Goal: Task Accomplishment & Management: Use online tool/utility

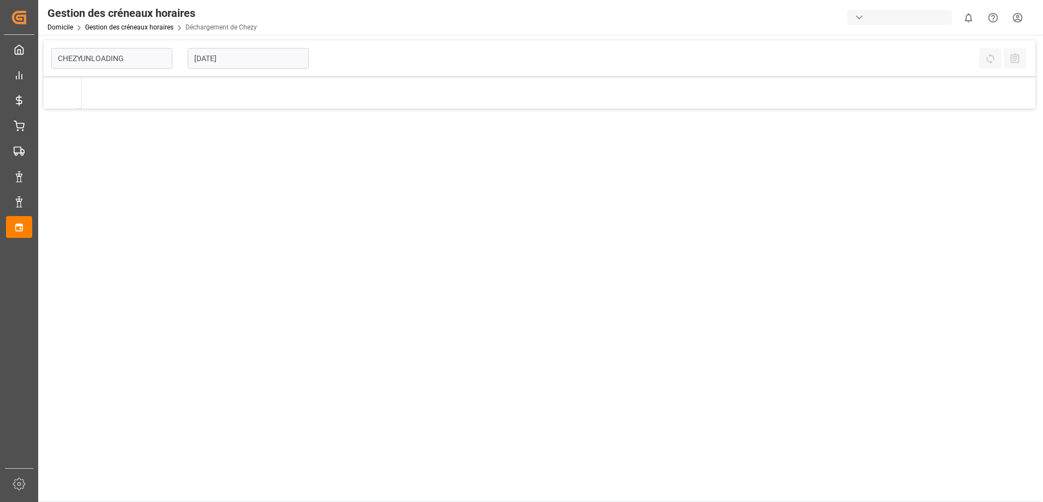
type input "Chezy Unloading"
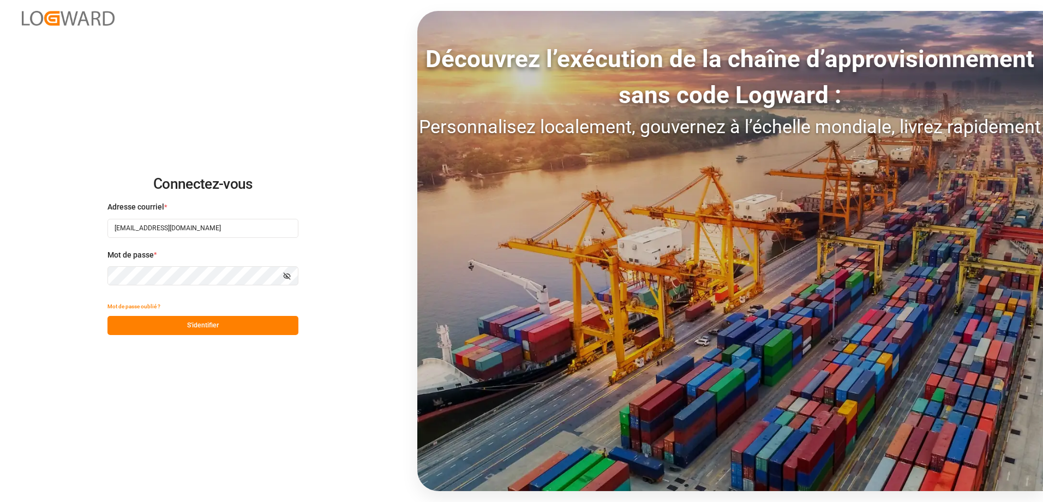
click at [220, 330] on button "S'identifier" at bounding box center [202, 325] width 191 height 19
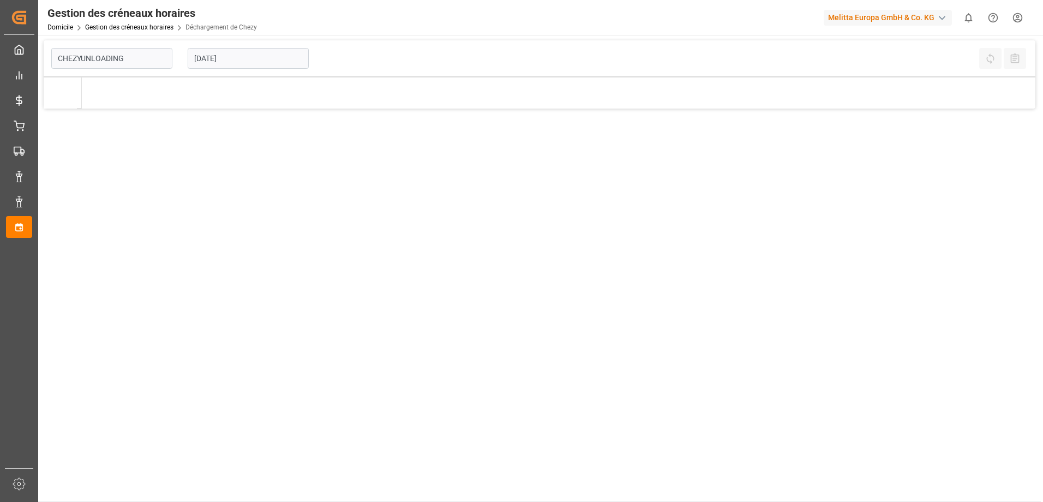
type input "Chezy Unloading"
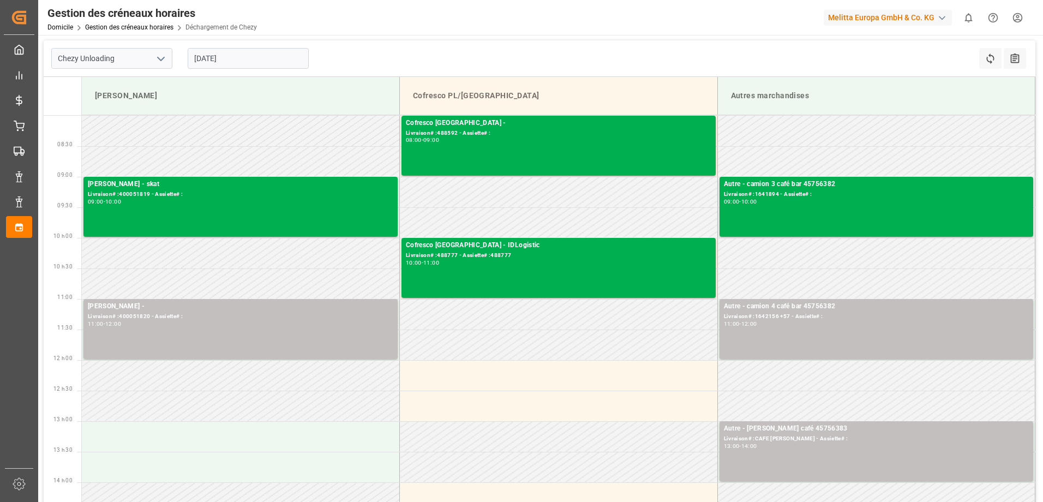
click at [200, 54] on input "[DATE]" at bounding box center [248, 58] width 121 height 21
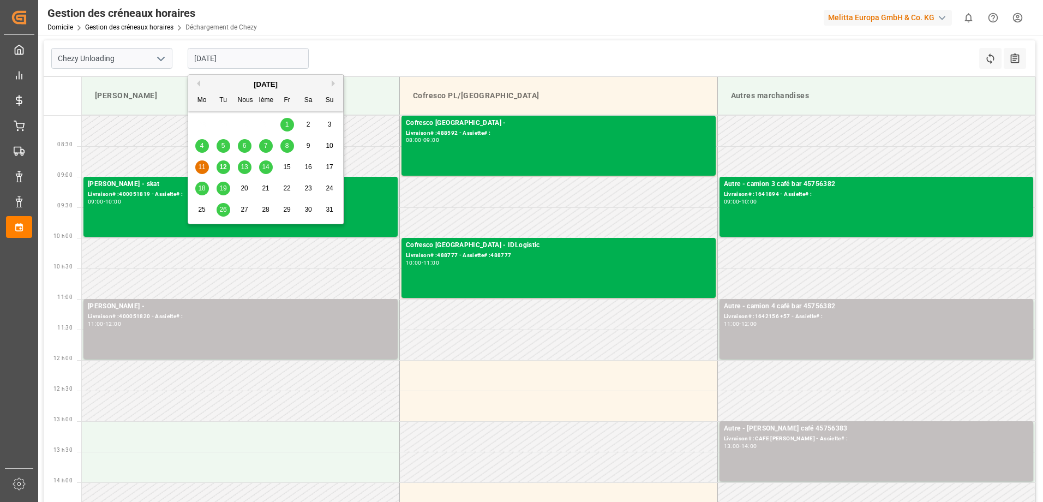
click at [225, 166] on span "12" at bounding box center [222, 167] width 7 height 8
type input "[DATE]"
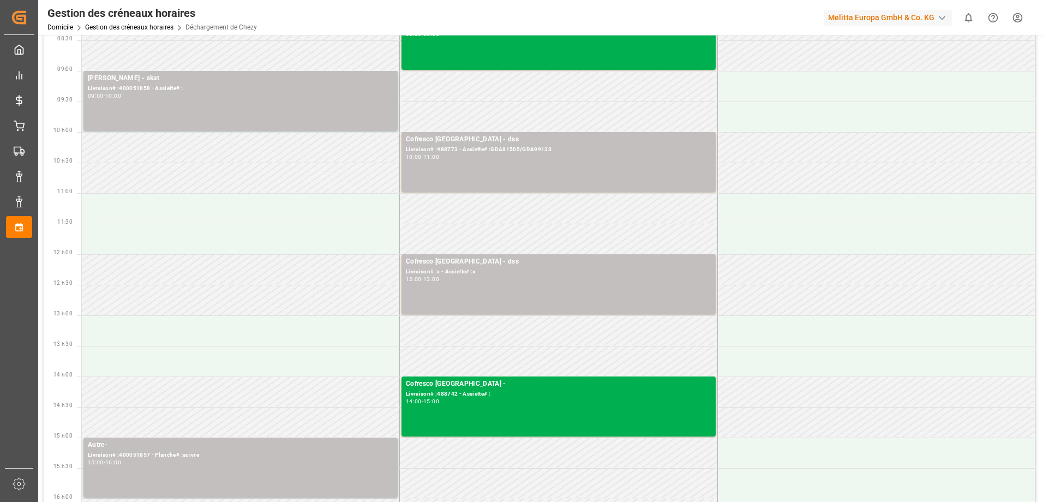
scroll to position [109, 0]
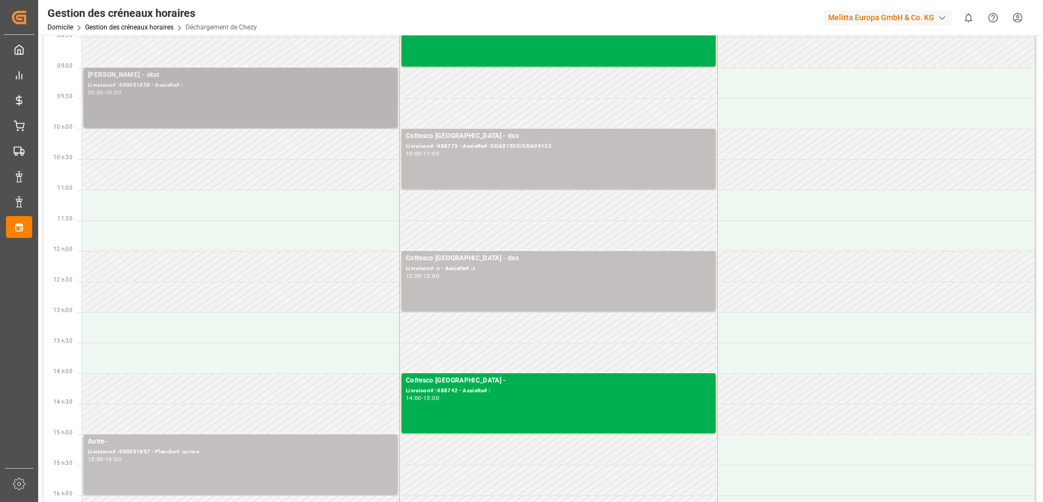
click at [198, 95] on div "09:00 - 10:00" at bounding box center [241, 93] width 306 height 6
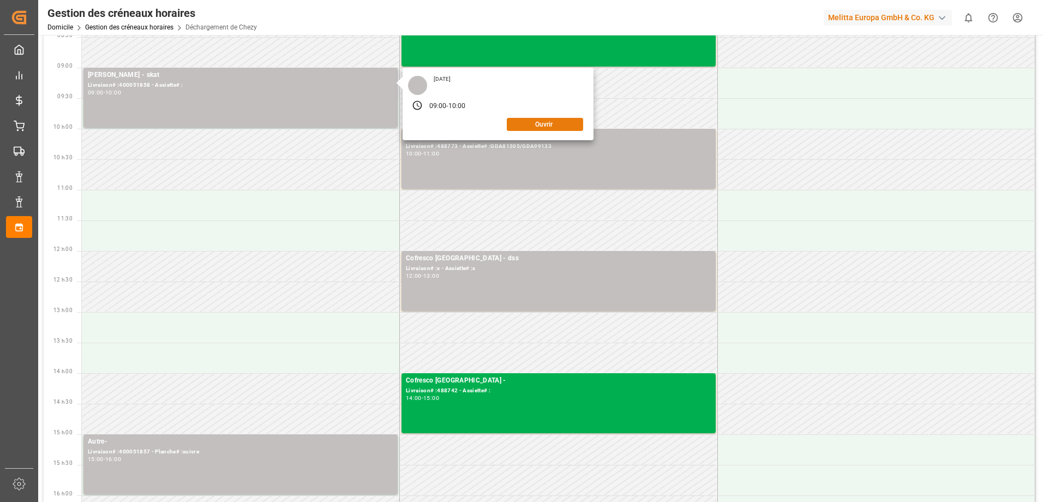
click at [562, 130] on button "Ouvrir" at bounding box center [545, 124] width 76 height 13
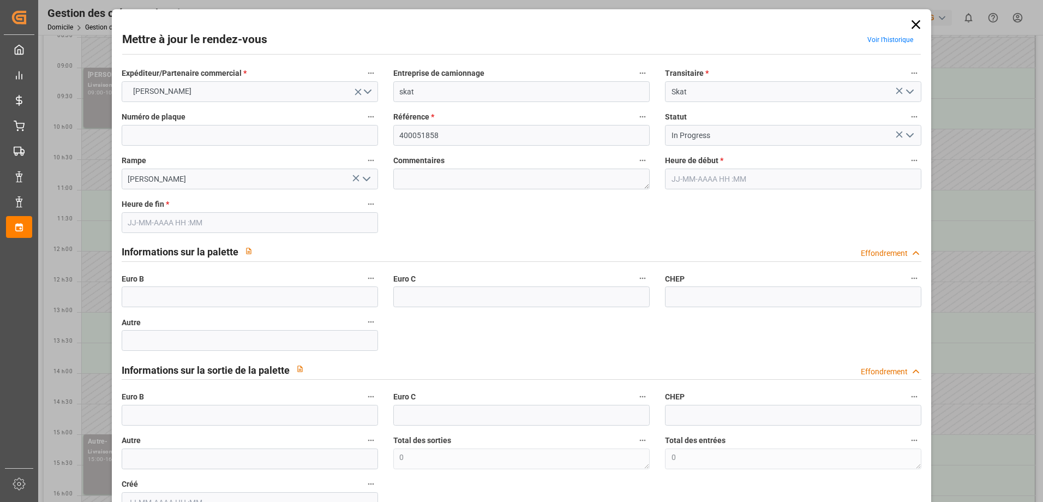
type input "[DATE] 09:00"
type input "[DATE] 10:00"
type input "[DATE] 10:21"
click at [344, 293] on input "text" at bounding box center [250, 296] width 256 height 21
type input "65"
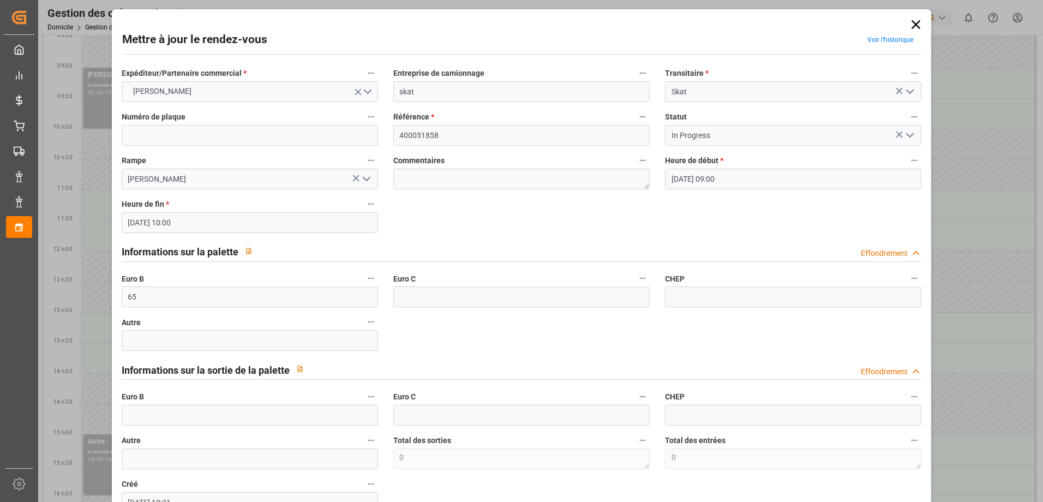
click at [905, 131] on icon "Ouvrir le menu" at bounding box center [909, 135] width 13 height 13
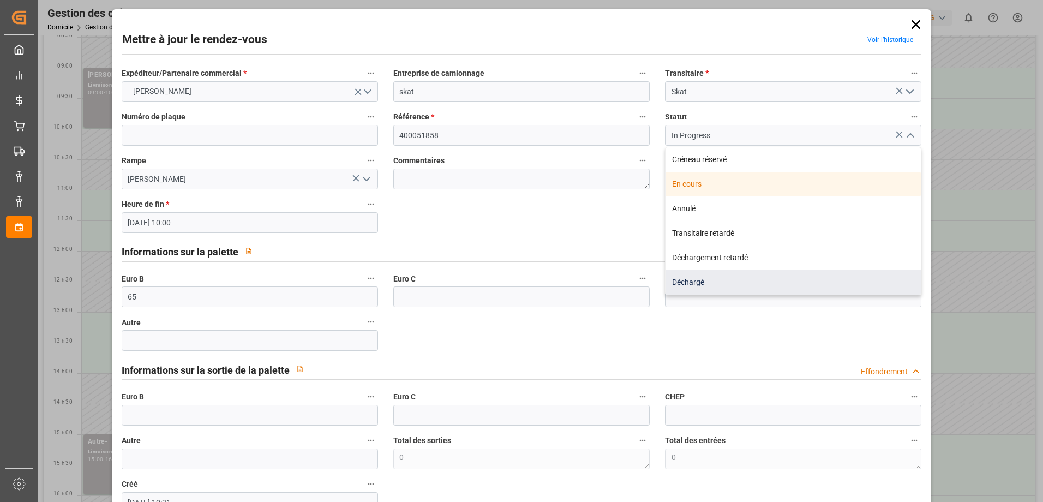
click at [696, 286] on div "Déchargé" at bounding box center [793, 282] width 255 height 25
type input "Unloaded"
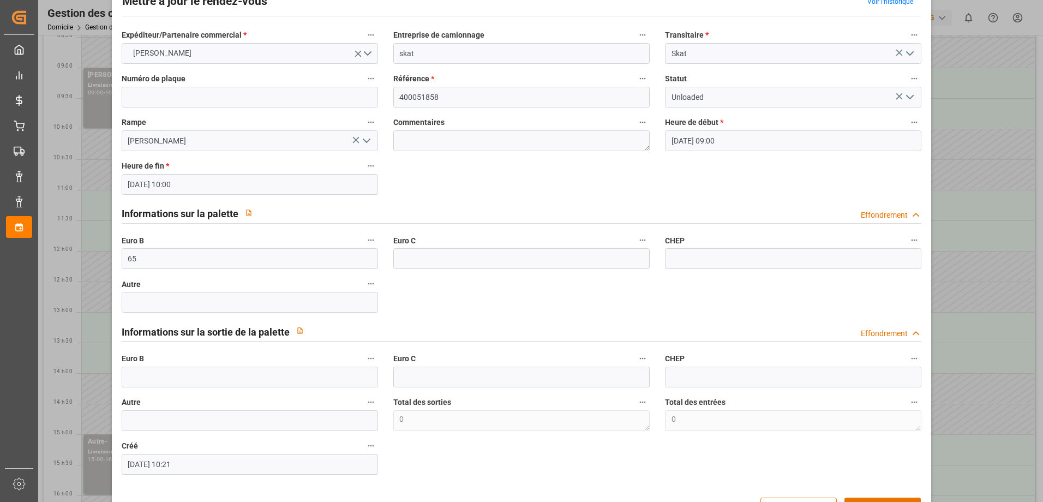
scroll to position [74, 0]
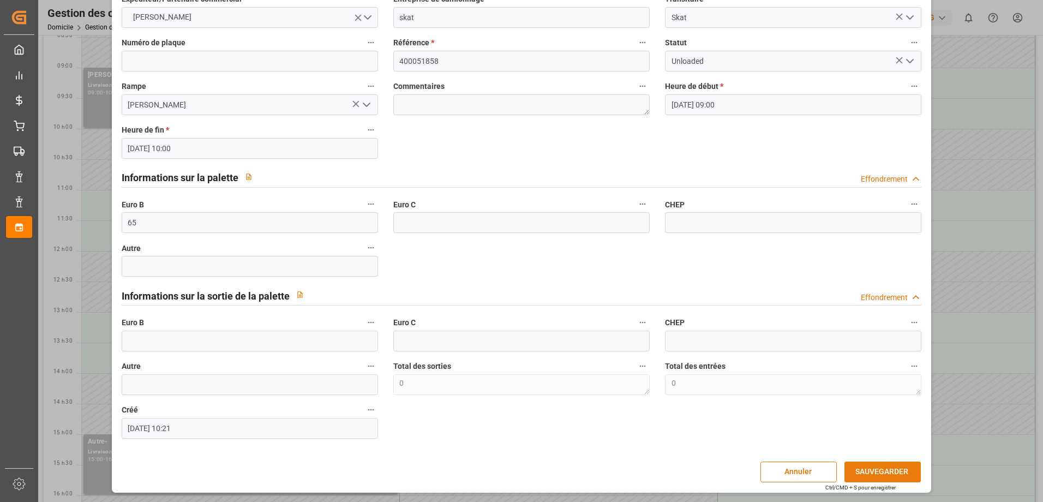
click at [875, 470] on button "SAUVEGARDER" at bounding box center [883, 472] width 76 height 21
